Goal: Information Seeking & Learning: Learn about a topic

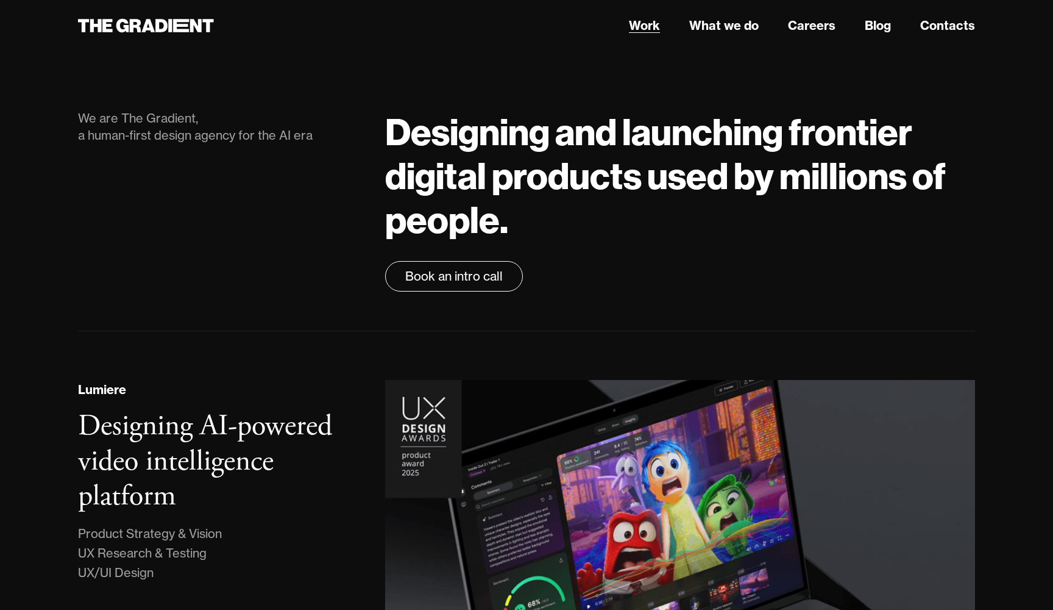
click at [638, 31] on link "Work" at bounding box center [644, 25] width 31 height 18
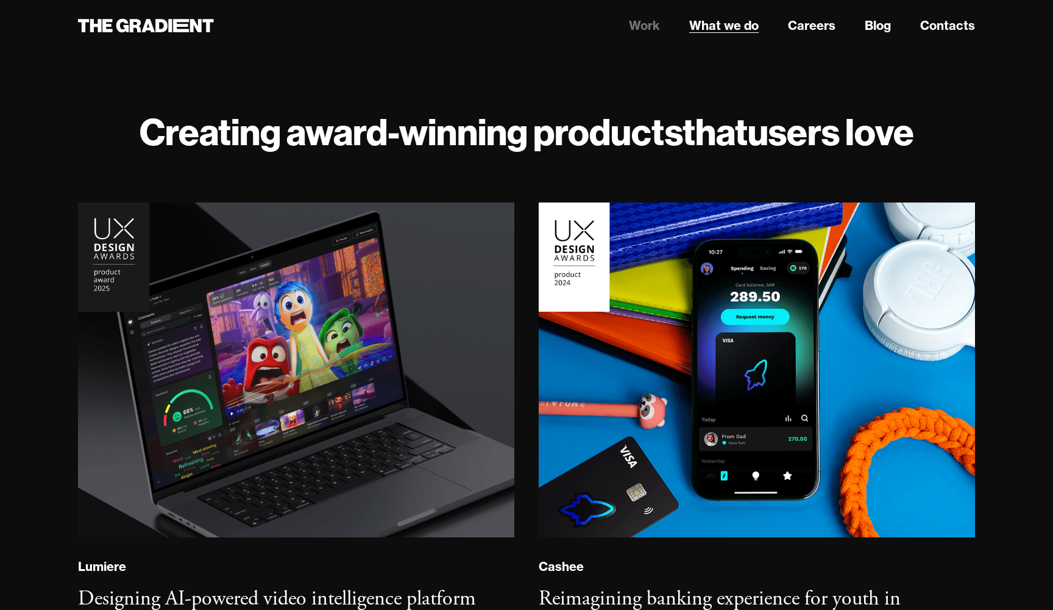
click at [733, 24] on link "What we do" at bounding box center [723, 25] width 69 height 18
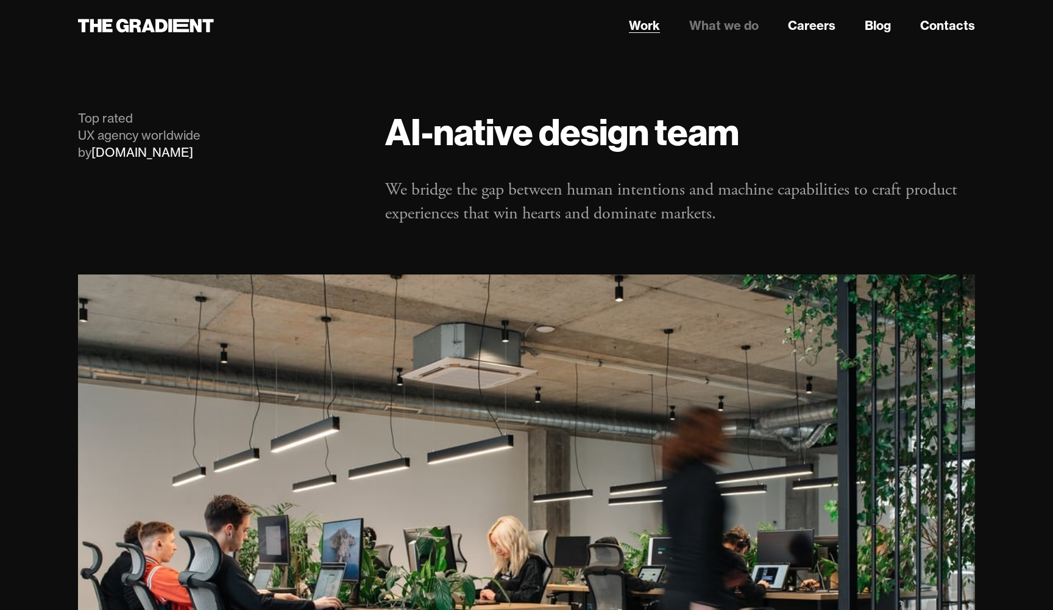
click at [649, 32] on link "Work" at bounding box center [644, 25] width 31 height 18
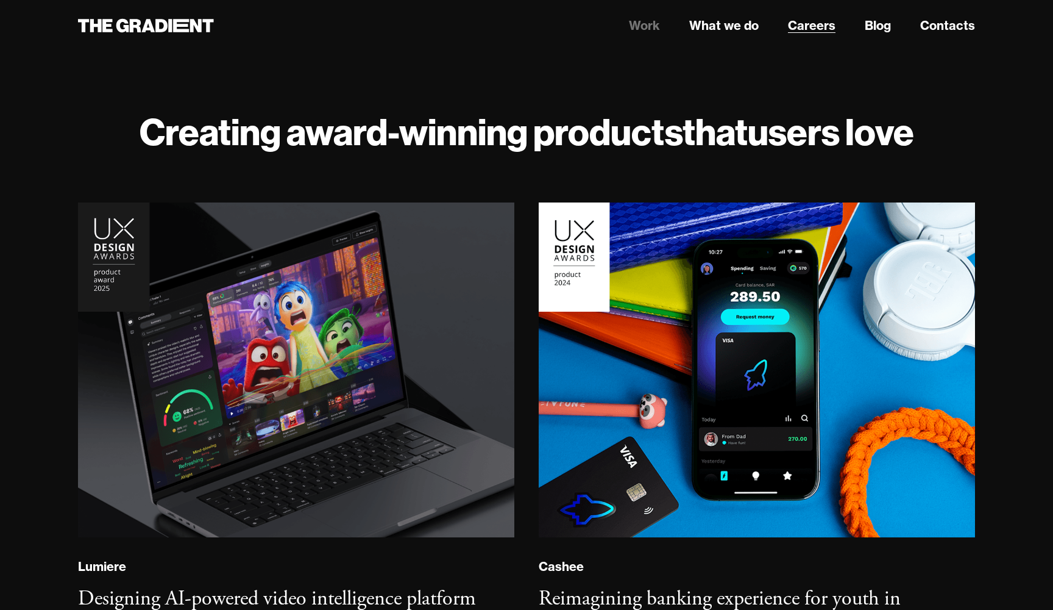
click at [812, 30] on link "Careers" at bounding box center [812, 25] width 48 height 18
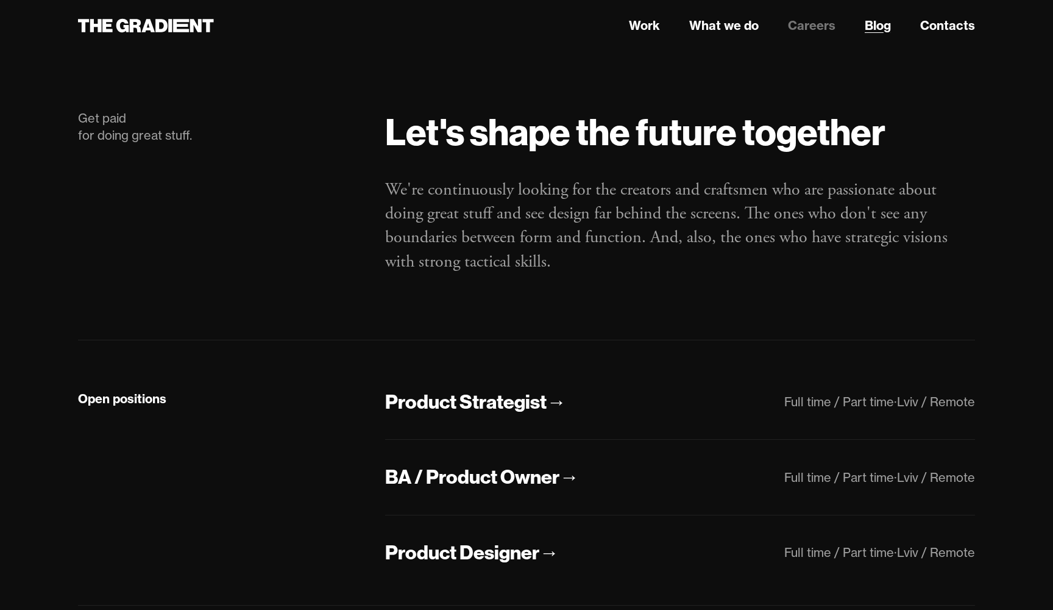
click at [878, 22] on link "Blog" at bounding box center [878, 25] width 26 height 18
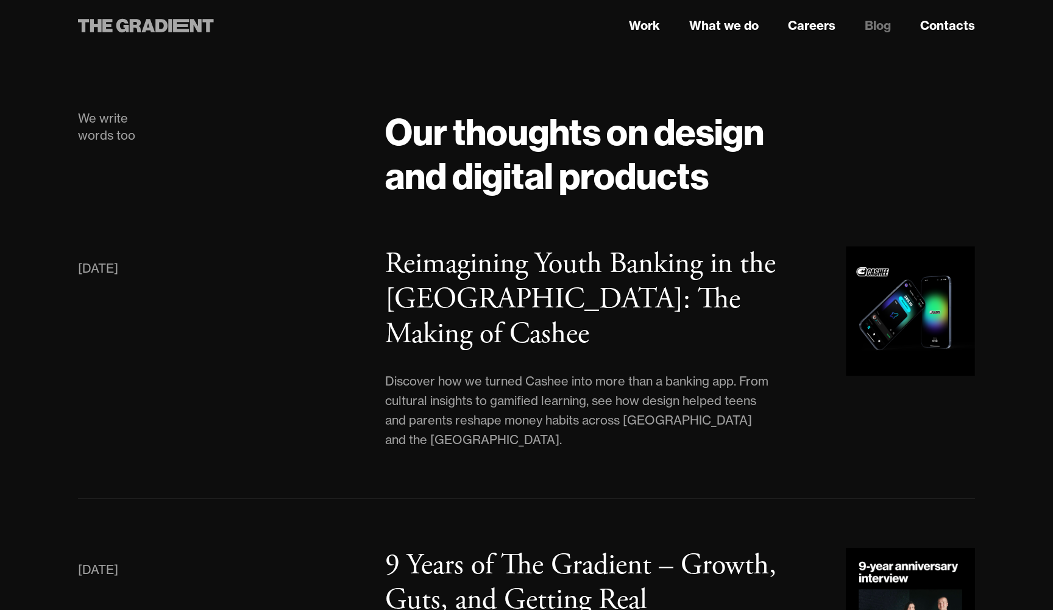
click at [184, 21] on icon at bounding box center [181, 25] width 16 height 13
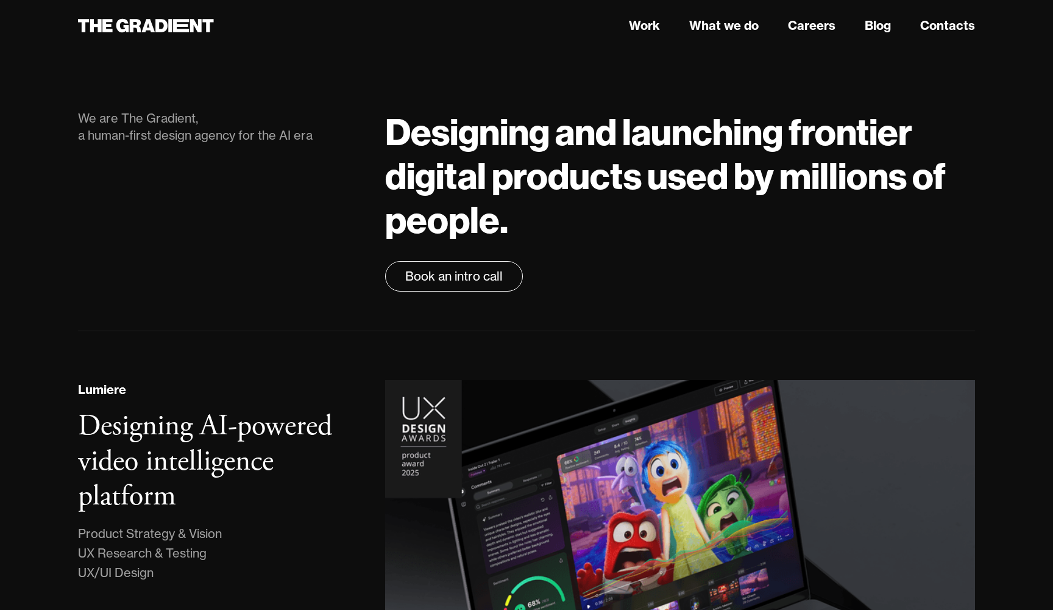
click at [207, 130] on div "We are The Gradient, a human-first design agency for the AI era" at bounding box center [219, 127] width 283 height 34
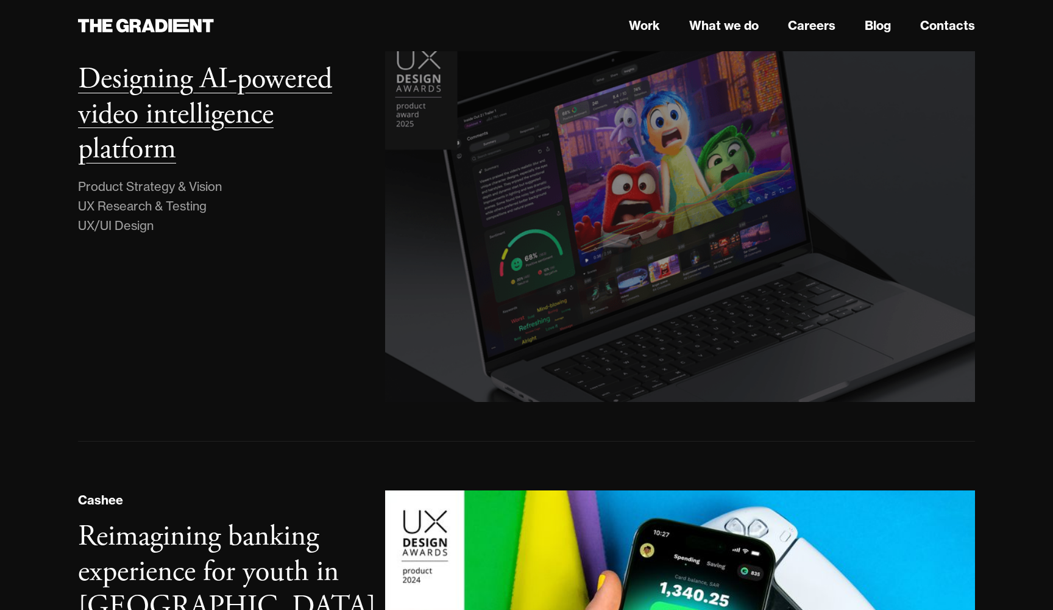
scroll to position [327, 0]
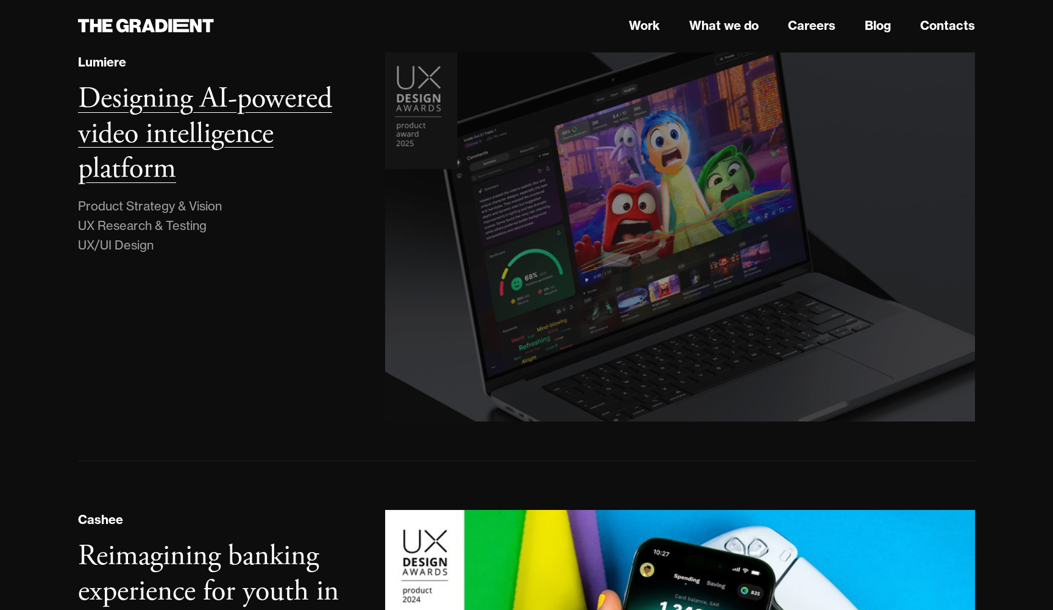
click at [322, 184] on div "Lumiere Designing AI-powered video intelligence platform Product Strategy & Vis…" at bounding box center [219, 236] width 307 height 369
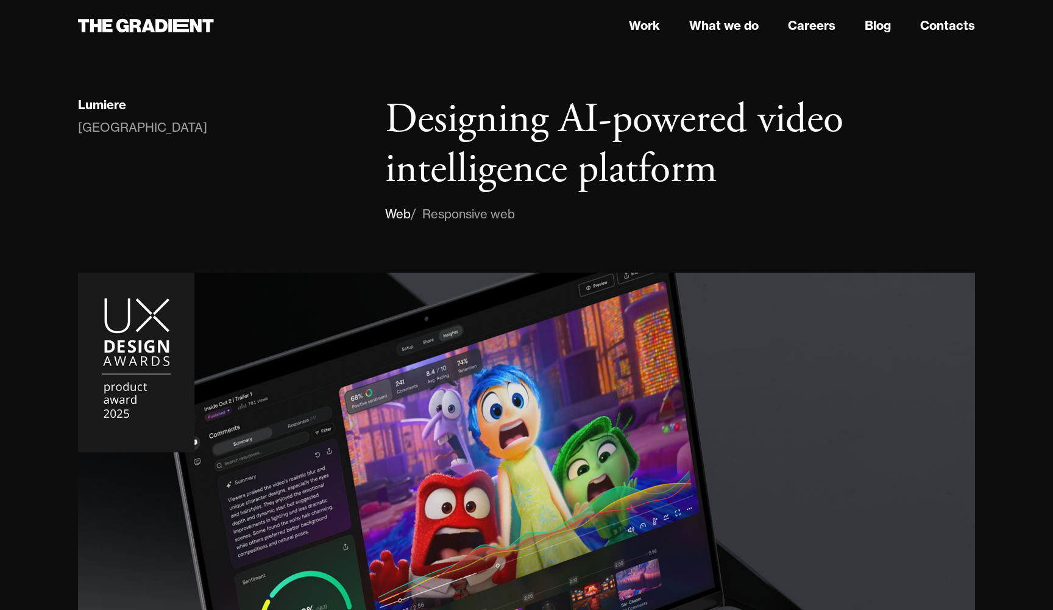
scroll to position [649, 0]
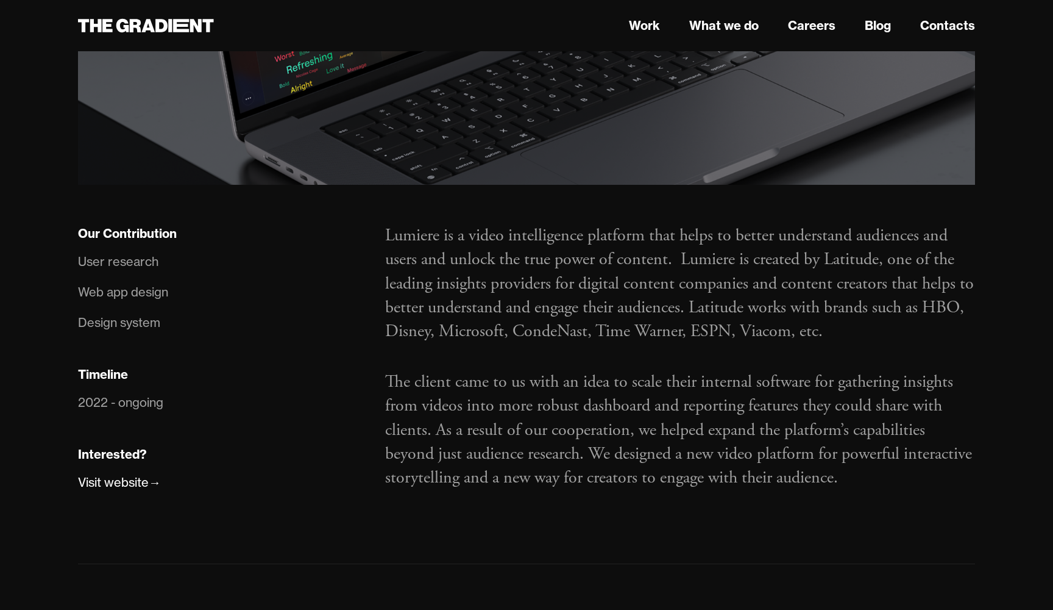
click at [135, 258] on div "User research" at bounding box center [118, 262] width 80 height 20
click at [137, 402] on div "2022 - ongoing" at bounding box center [120, 403] width 85 height 20
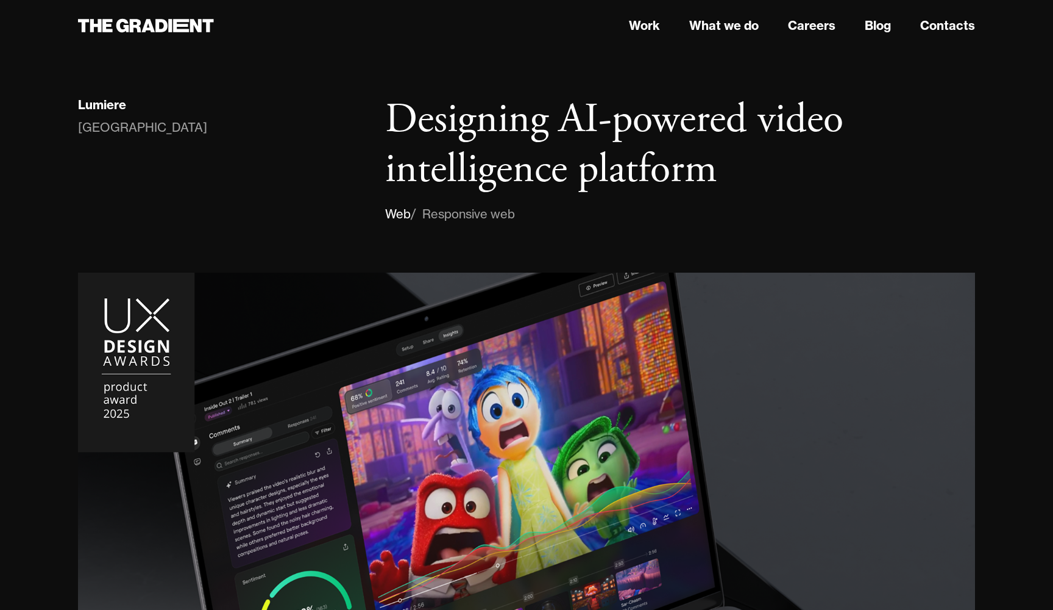
scroll to position [0, 0]
